Goal: Check status

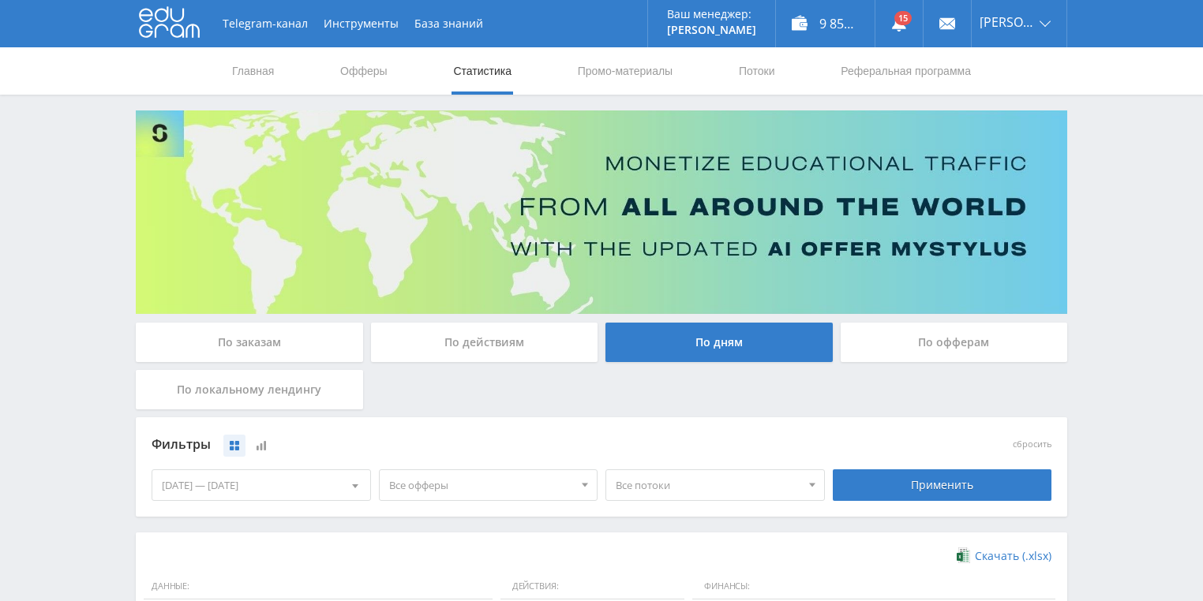
scroll to position [430, 0]
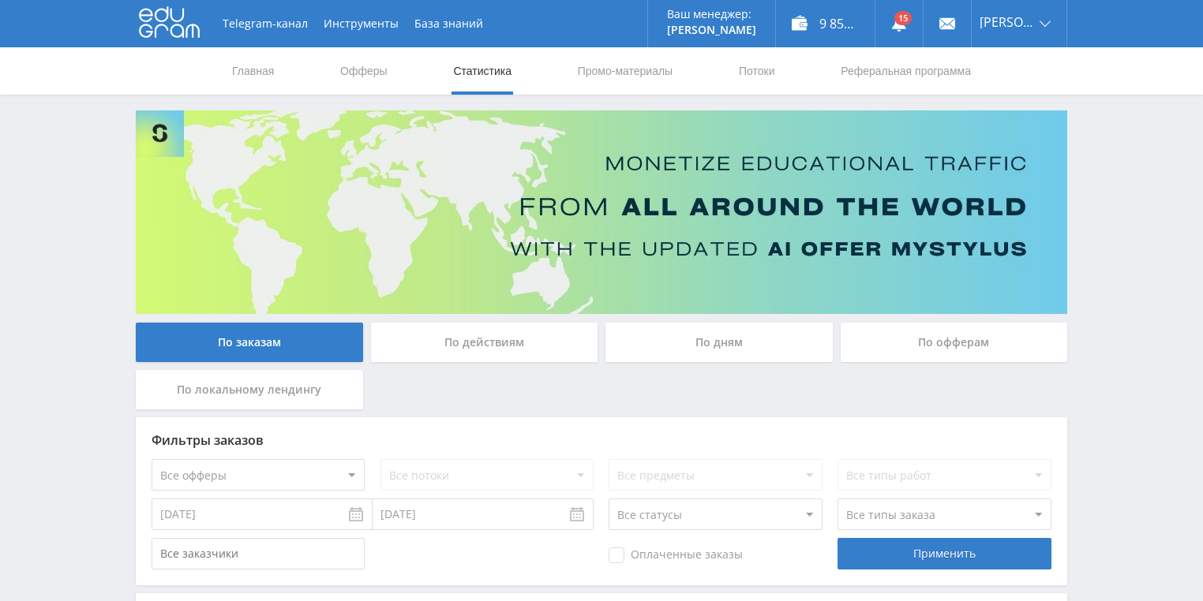
scroll to position [253, 0]
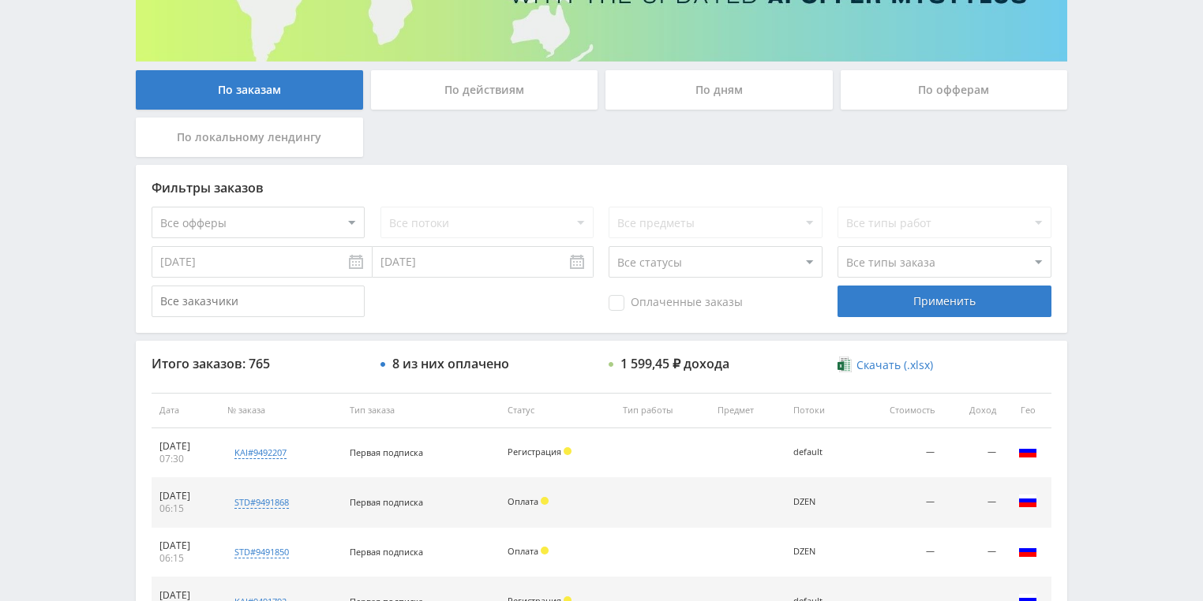
click at [480, 100] on div "По действиям" at bounding box center [484, 89] width 227 height 39
click at [0, 0] on input "По действиям" at bounding box center [0, 0] width 0 height 0
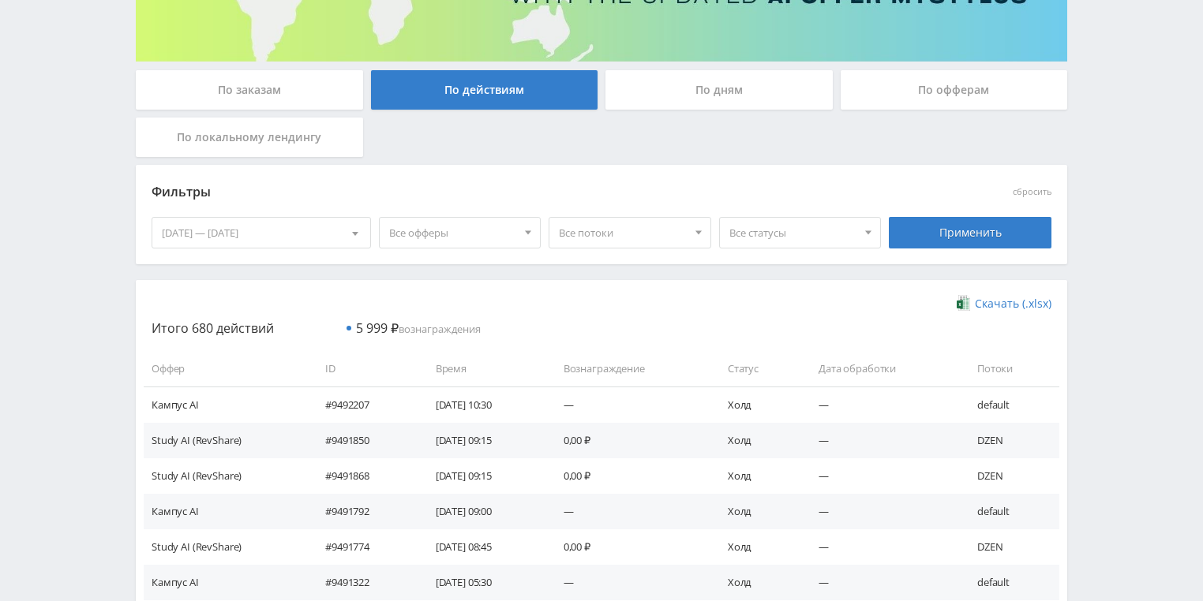
click at [723, 84] on div "По дням" at bounding box center [718, 89] width 227 height 39
click at [0, 0] on input "По дням" at bounding box center [0, 0] width 0 height 0
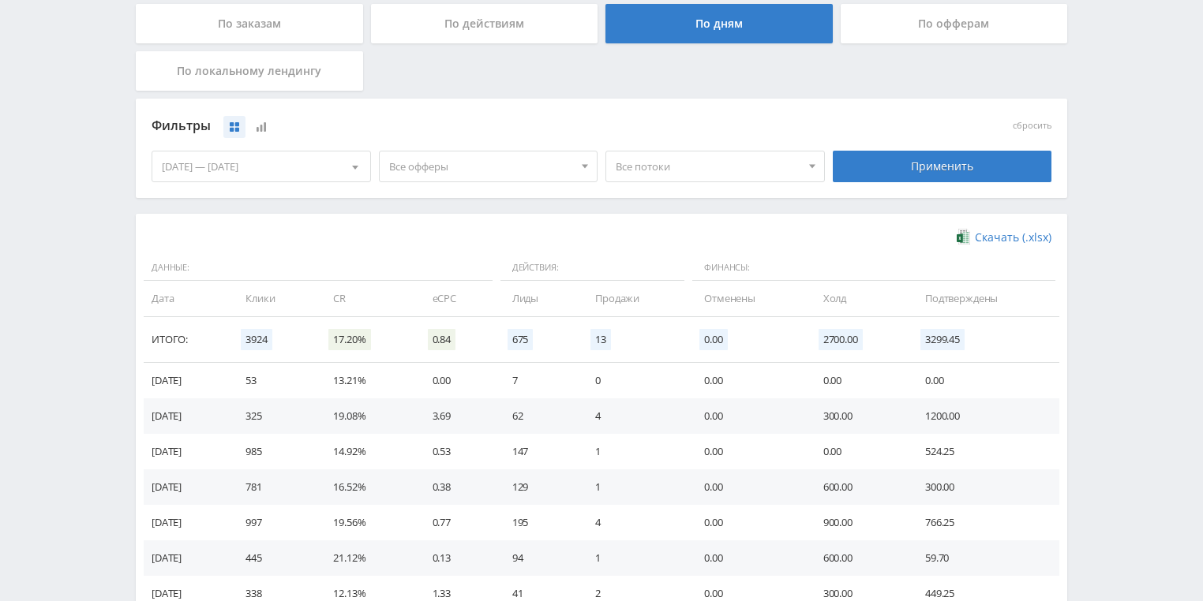
scroll to position [430, 0]
